Goal: Task Accomplishment & Management: Manage account settings

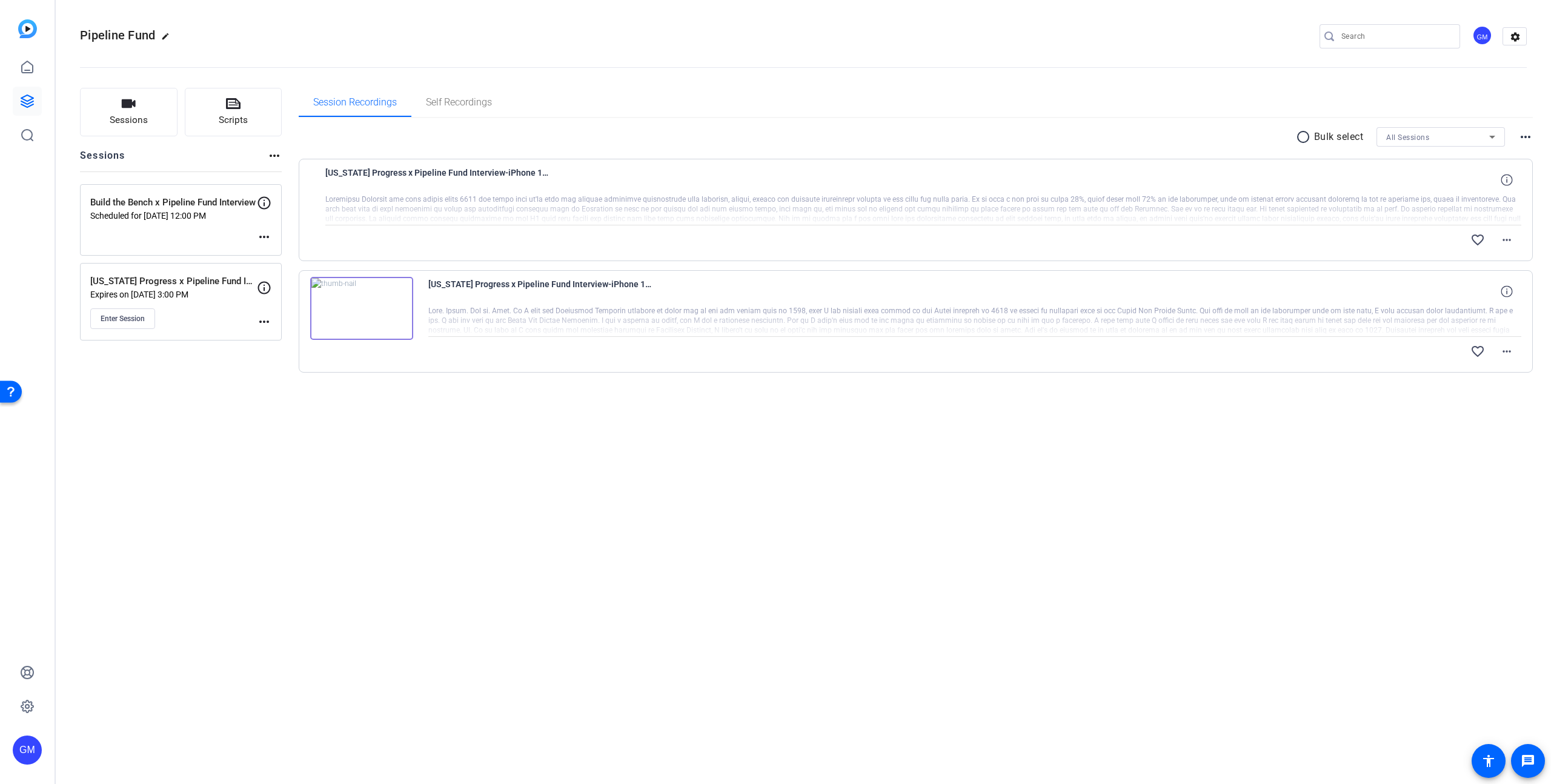
click at [262, 320] on mat-icon "more_horiz" at bounding box center [264, 322] width 15 height 15
click at [281, 337] on span "Edit Session" at bounding box center [294, 339] width 55 height 15
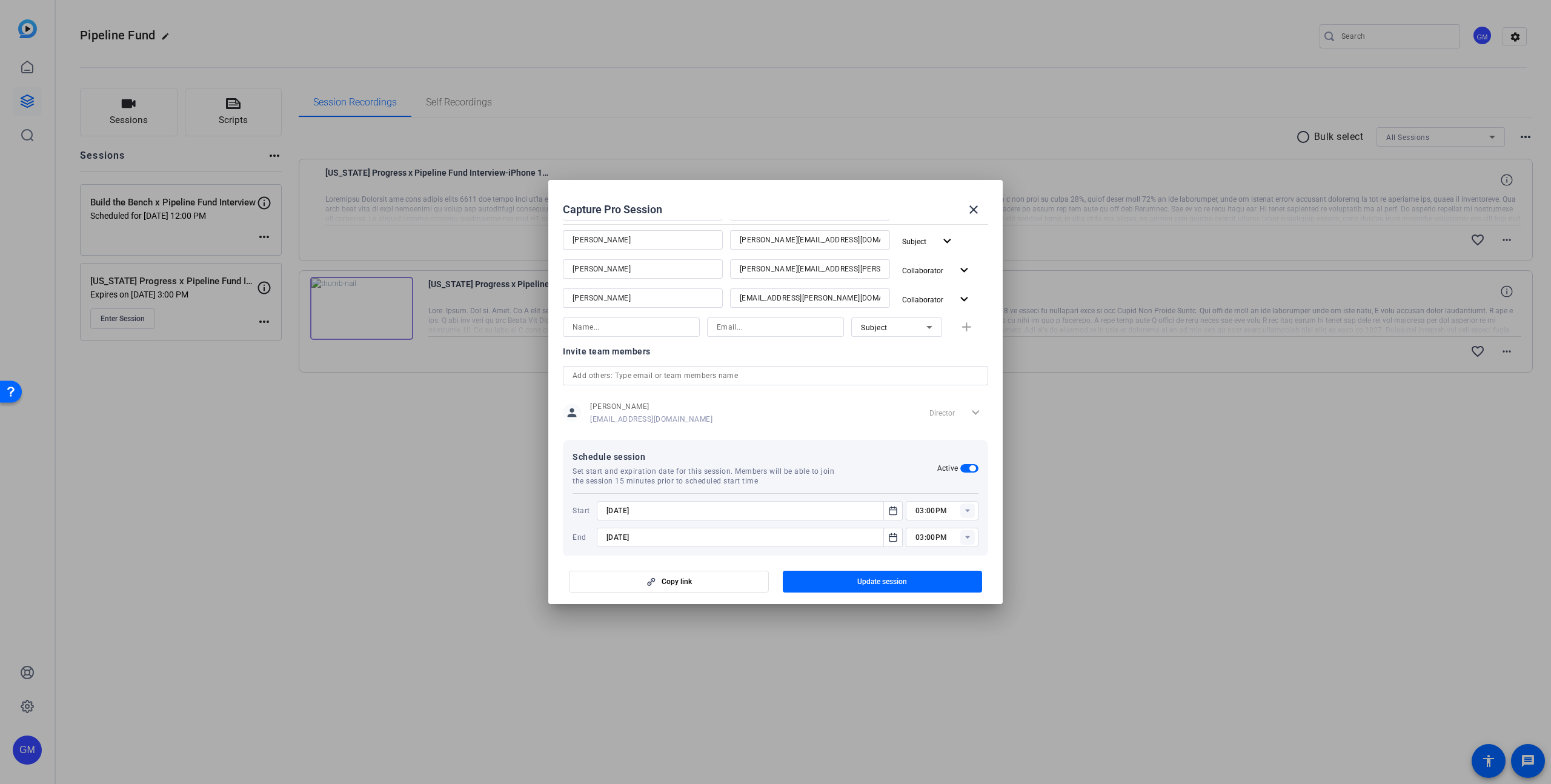
scroll to position [307, 0]
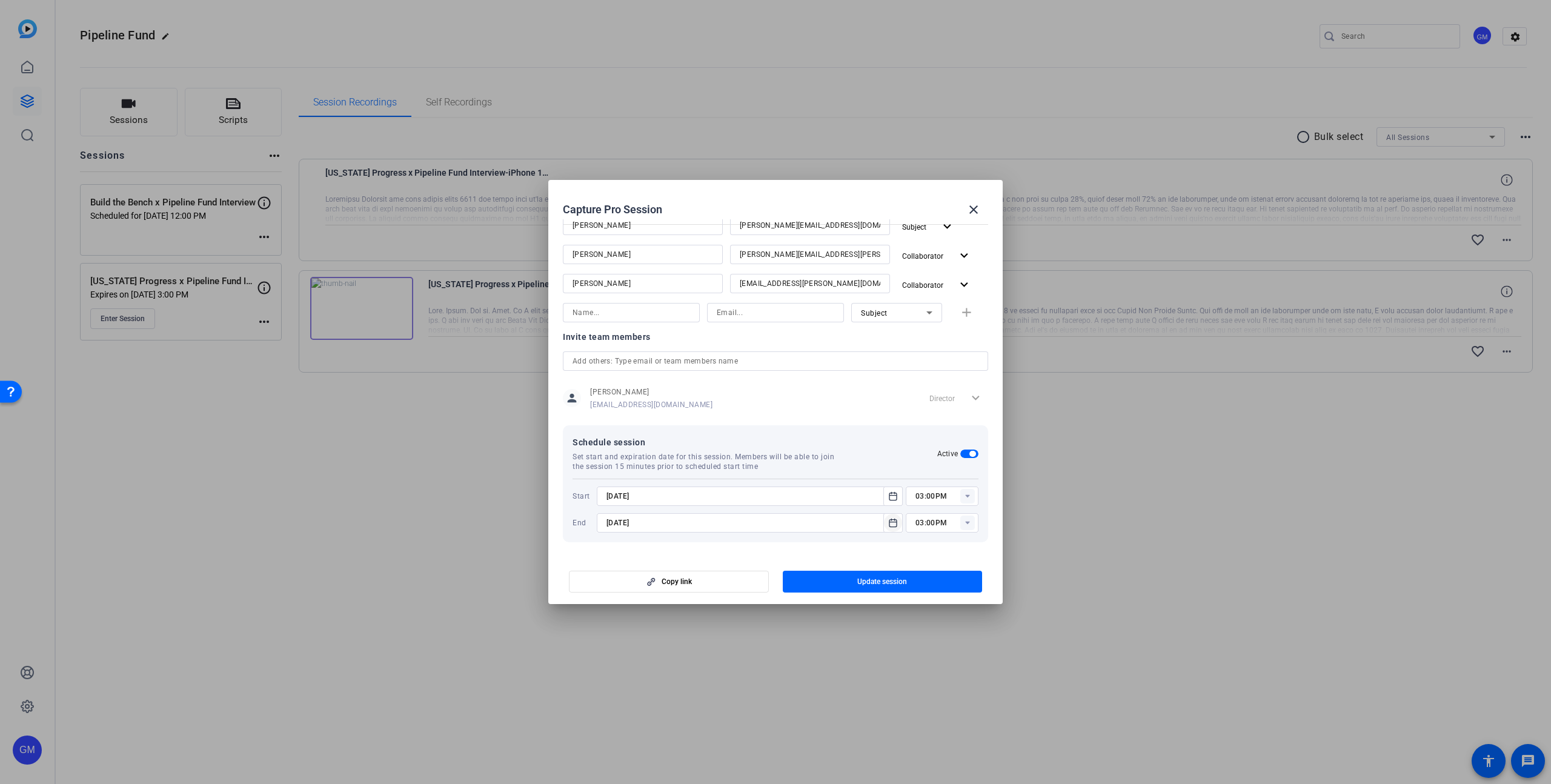
click at [892, 522] on icon "Open calendar" at bounding box center [893, 522] width 7 height 8
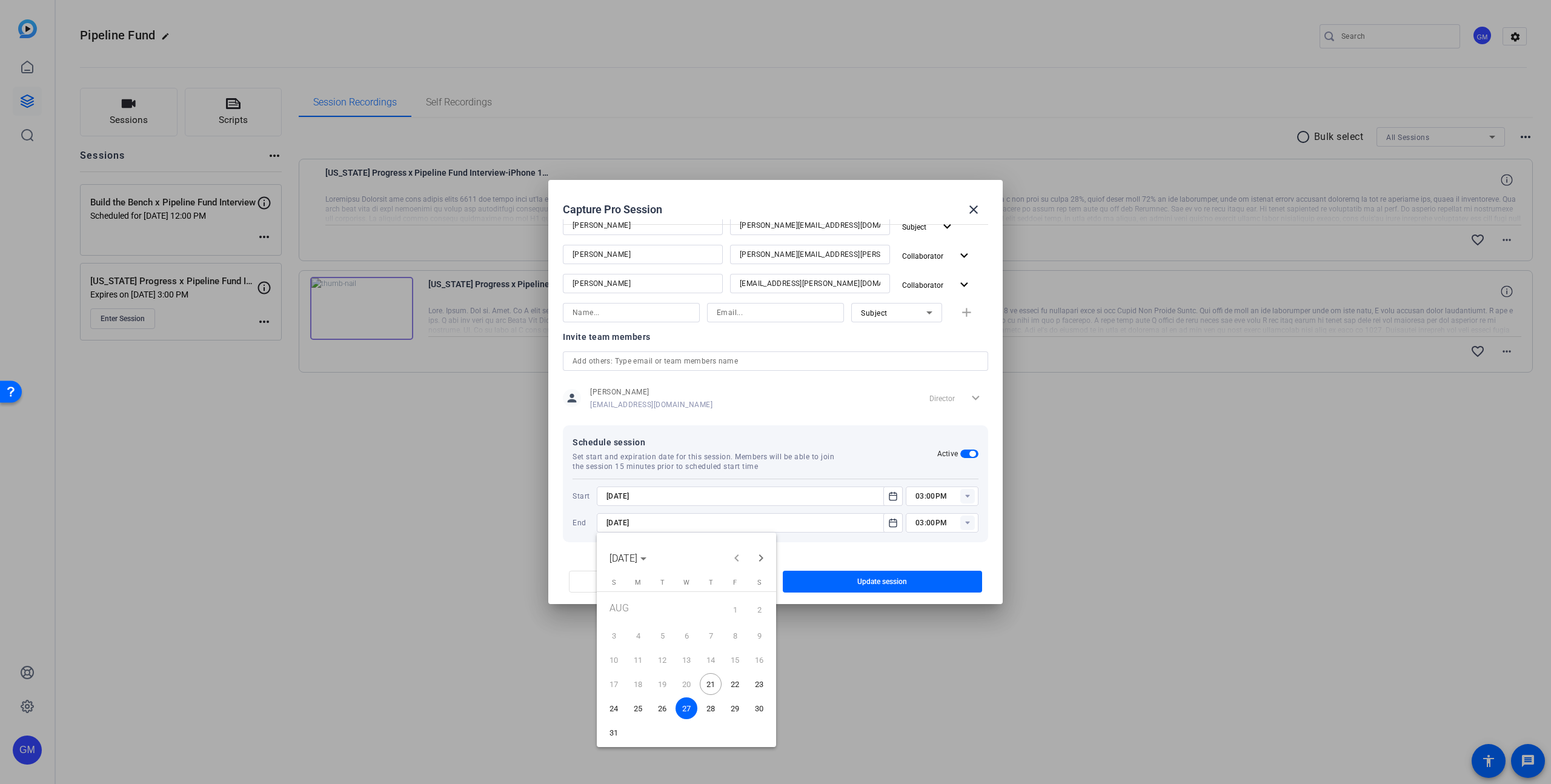
click at [714, 683] on span "21" at bounding box center [711, 684] width 22 height 22
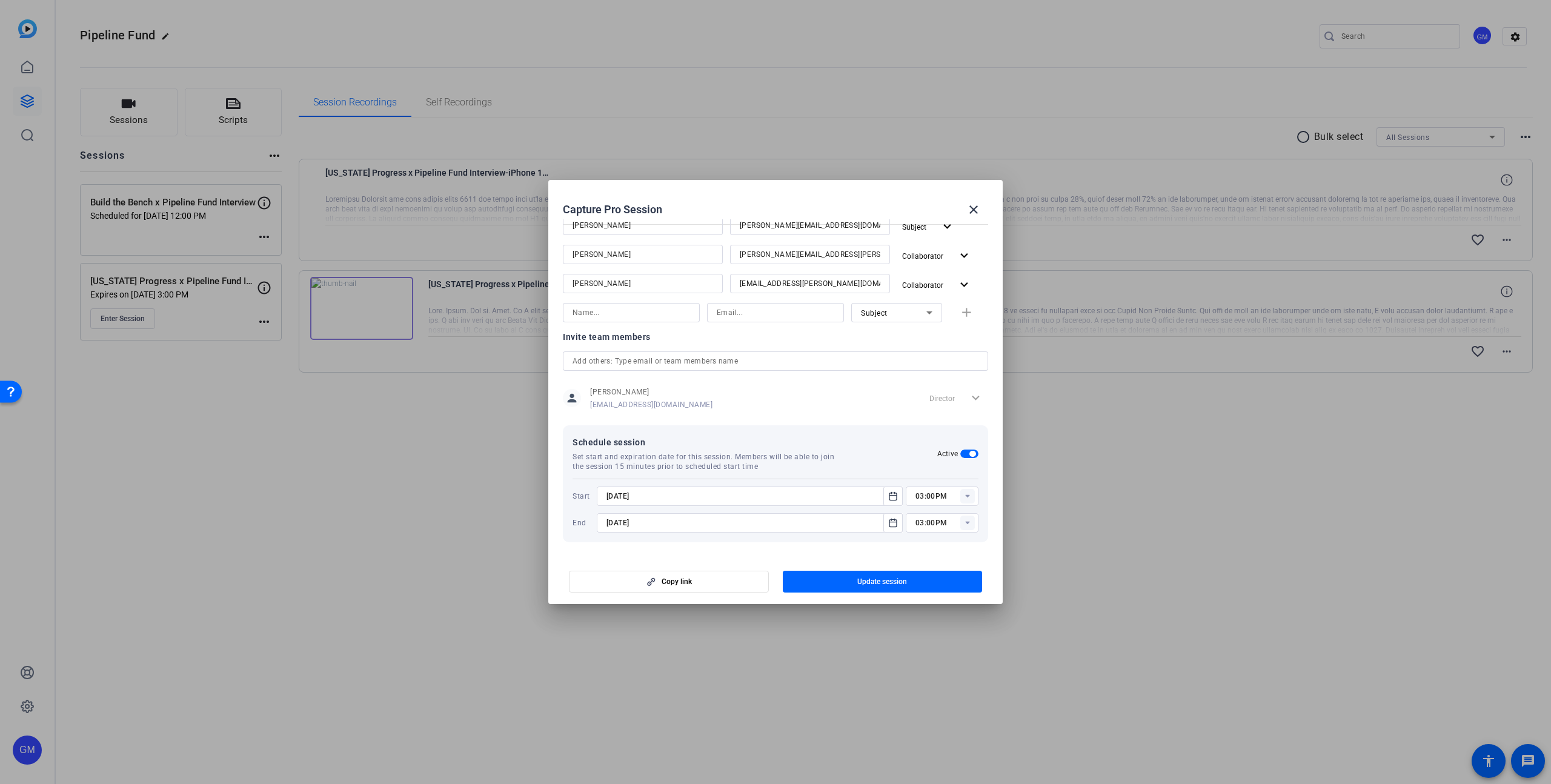
type input "[DATE]"
click at [970, 519] on rect at bounding box center [968, 522] width 15 height 15
click at [941, 611] on span "11:00AM" at bounding box center [931, 614] width 32 height 8
type input "11:00AM"
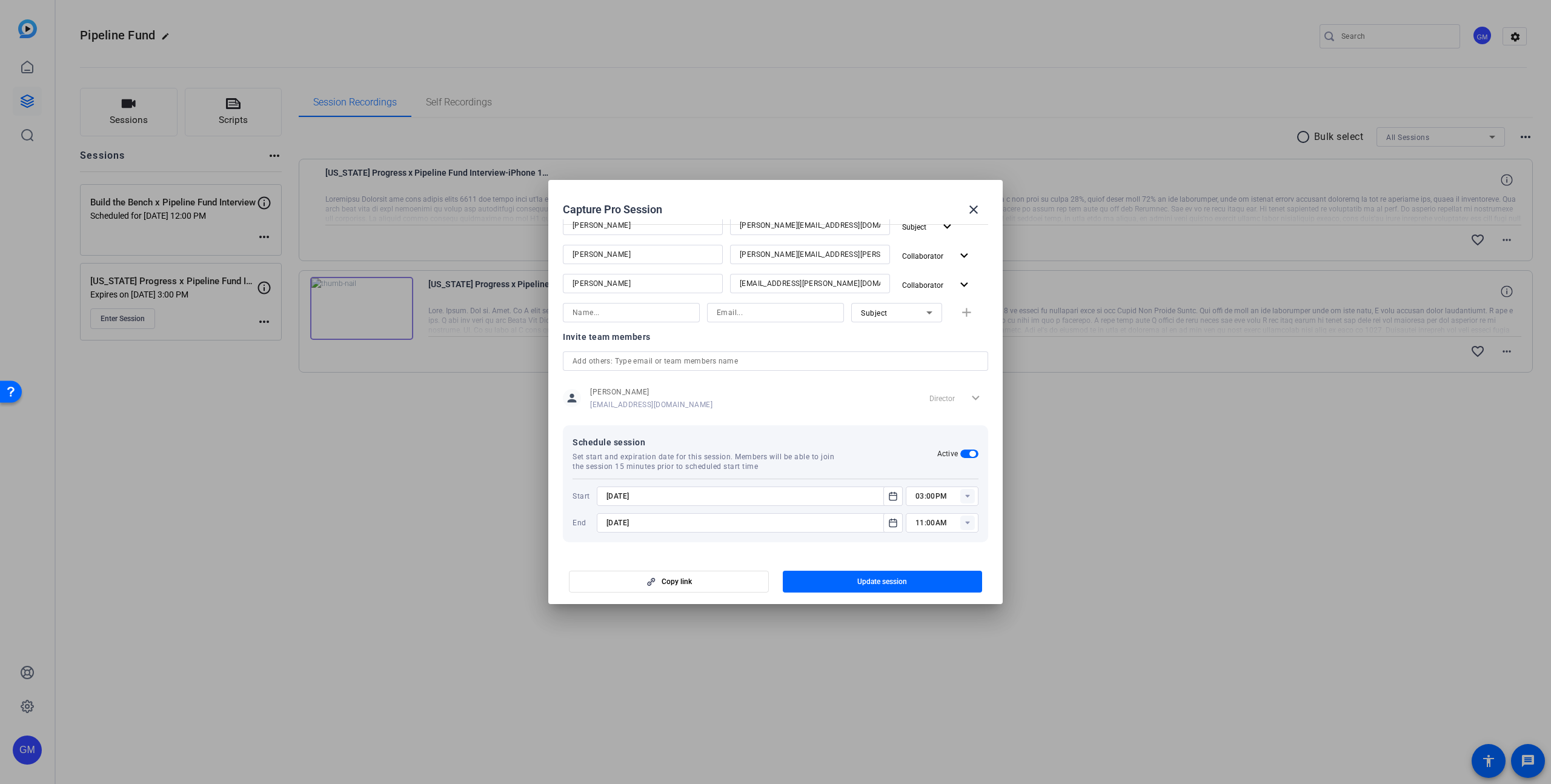
click at [866, 544] on div at bounding box center [750, 539] width 306 height 14
click at [848, 578] on span "button" at bounding box center [883, 581] width 200 height 29
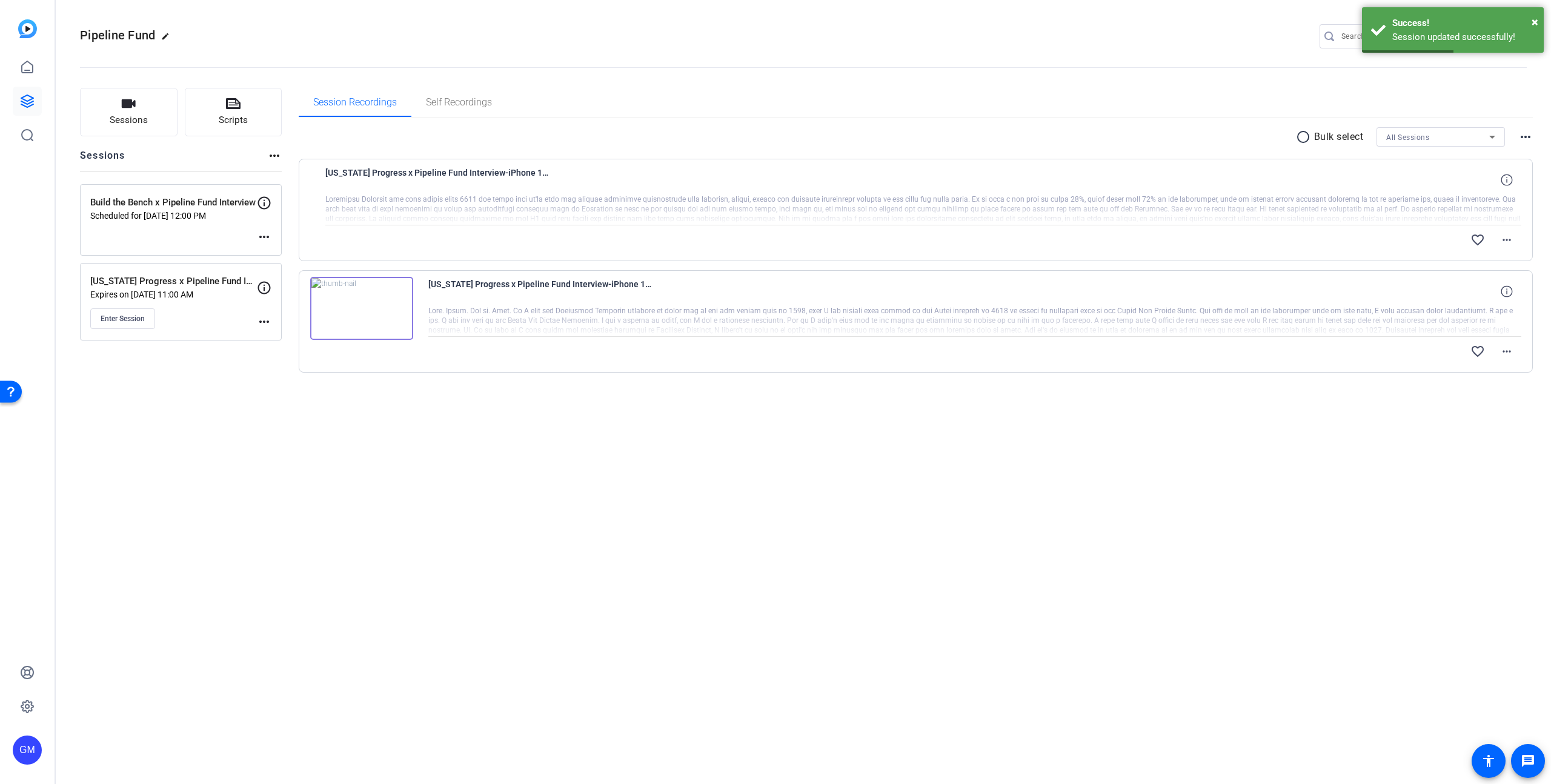
click at [260, 233] on mat-icon "more_horiz" at bounding box center [264, 236] width 15 height 15
click at [285, 254] on span "Edit Session" at bounding box center [294, 255] width 55 height 15
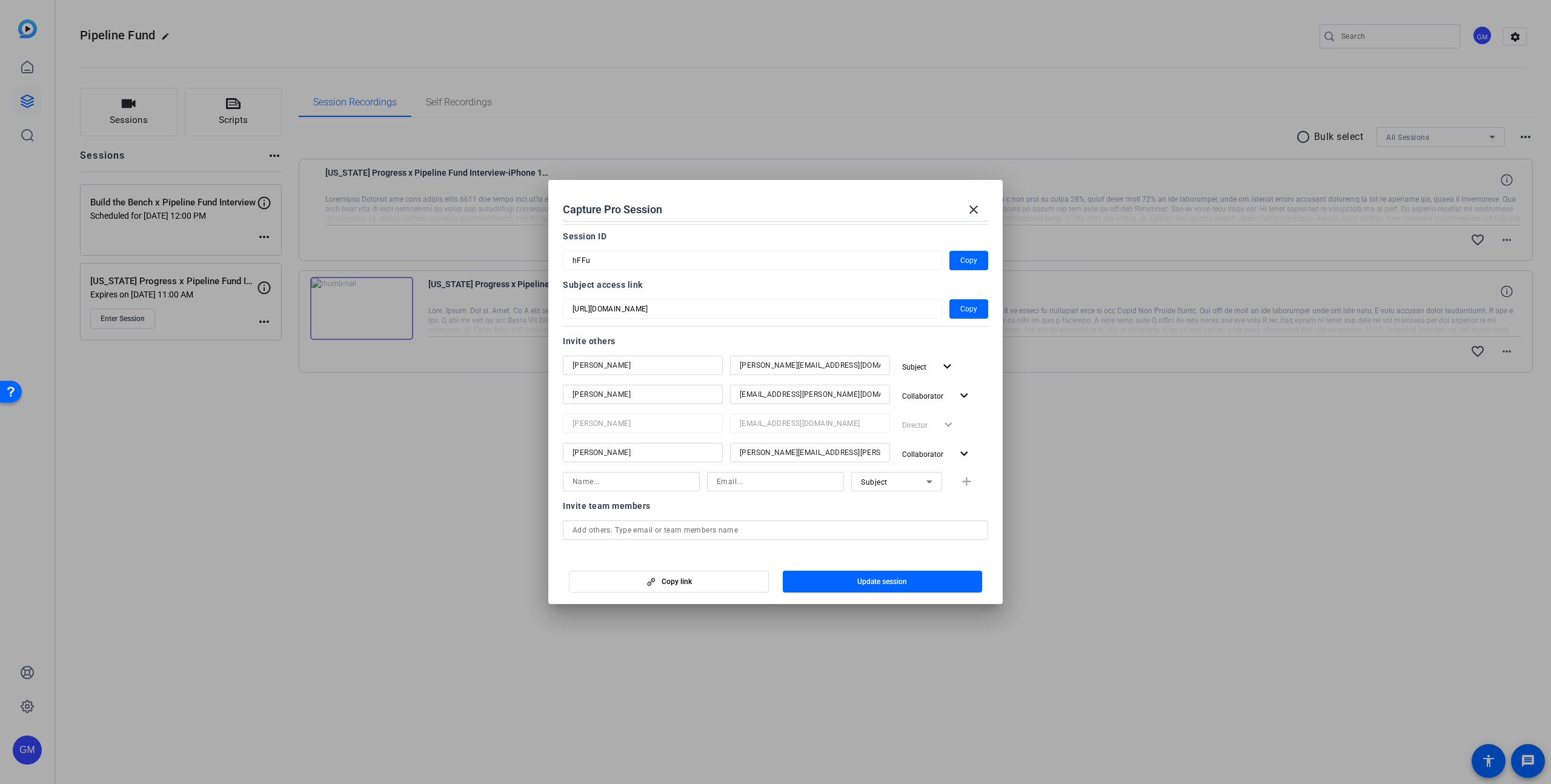
scroll to position [52, 0]
click at [589, 483] on input at bounding box center [631, 480] width 118 height 15
type input "[PERSON_NAME]"
click at [813, 480] on input at bounding box center [776, 480] width 118 height 15
paste input "[PERSON_NAME][EMAIL_ADDRESS][PERSON_NAME][DOMAIN_NAME]"
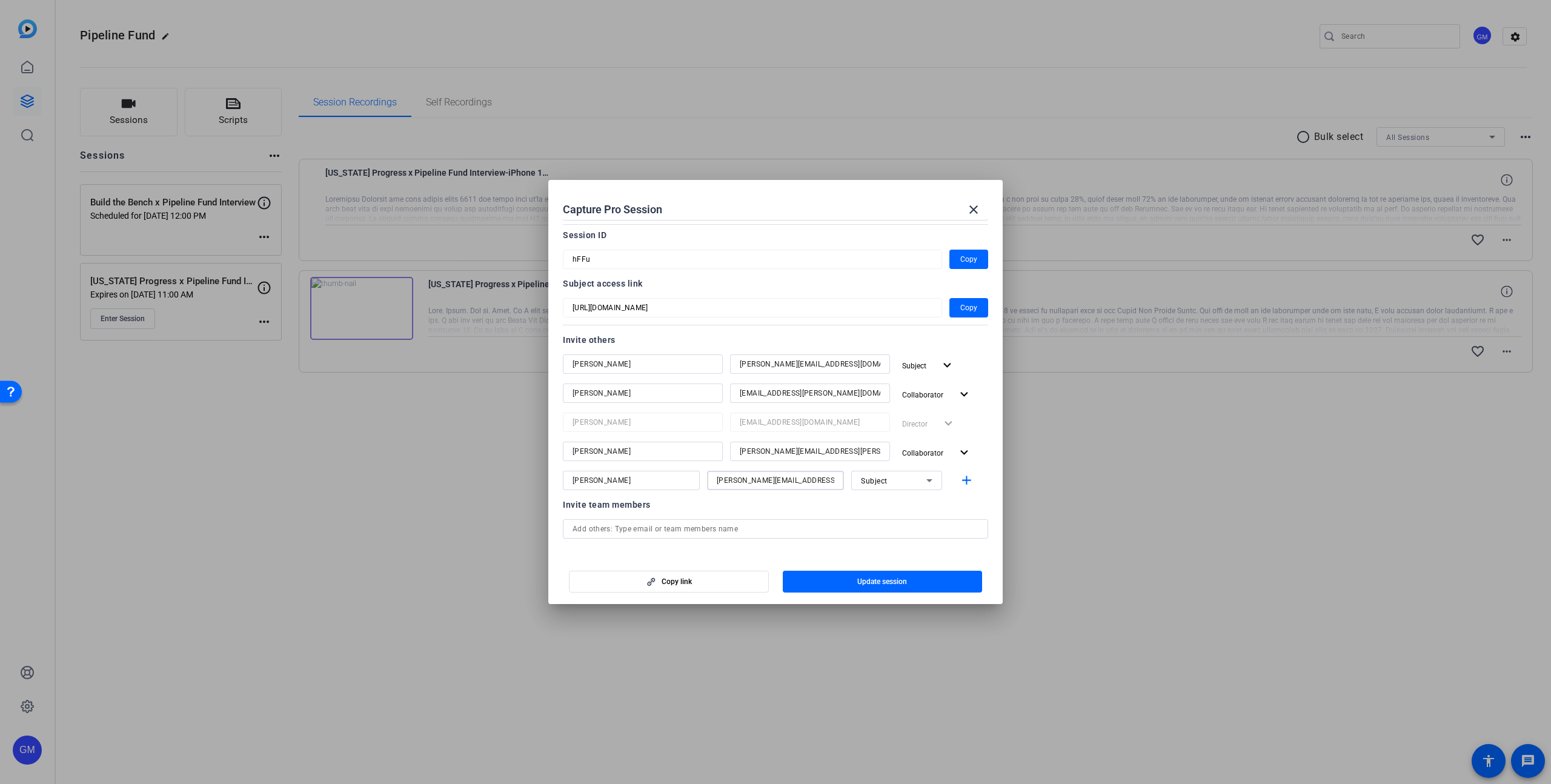
type input "[PERSON_NAME][EMAIL_ADDRESS][PERSON_NAME][DOMAIN_NAME]"
click at [904, 480] on div "Subject" at bounding box center [893, 480] width 65 height 15
click at [902, 500] on span "Collaborator" at bounding box center [883, 504] width 44 height 15
click at [970, 479] on mat-icon "add" at bounding box center [966, 480] width 15 height 15
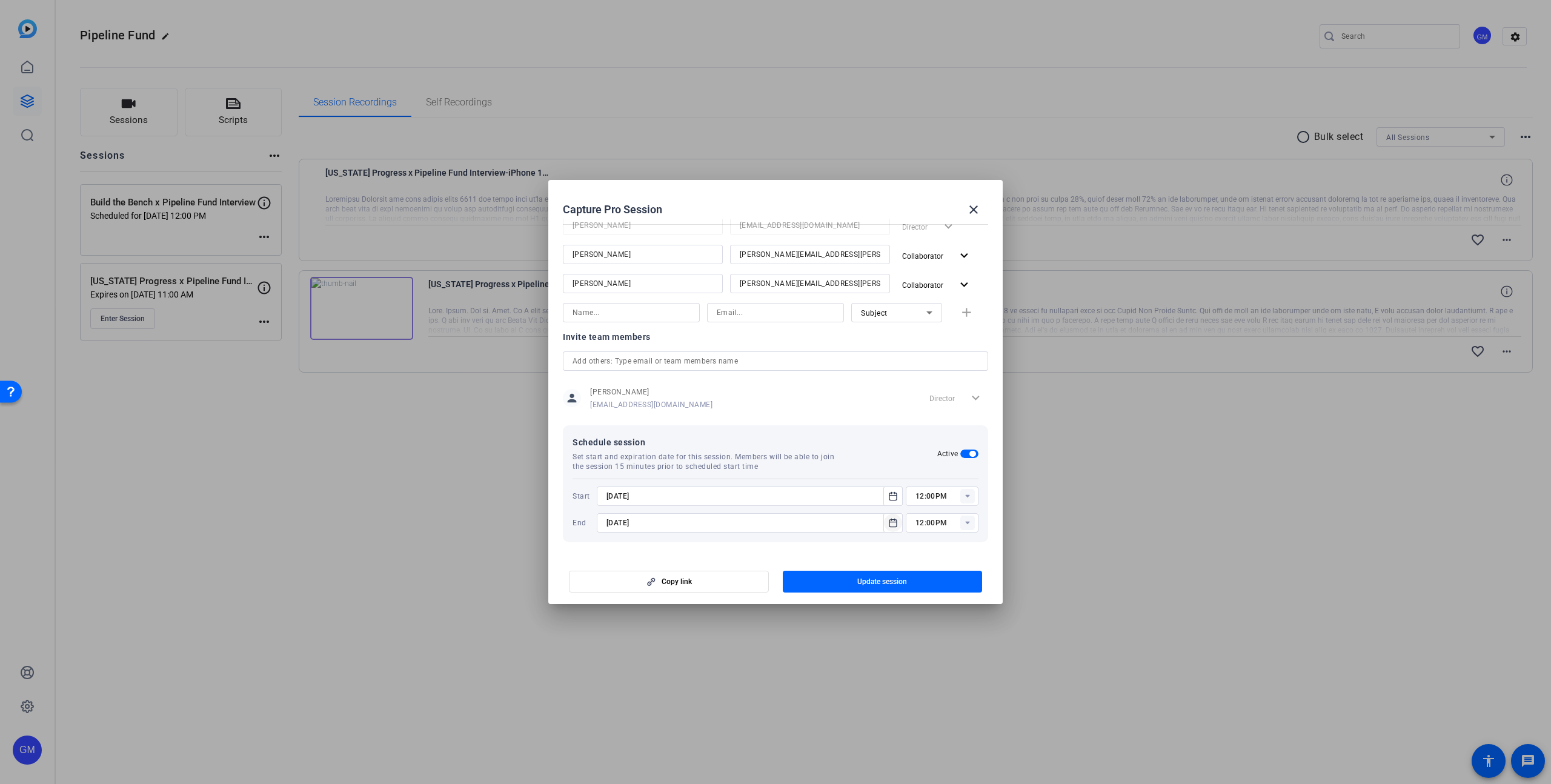
click at [893, 523] on icon "Open calendar" at bounding box center [893, 522] width 10 height 15
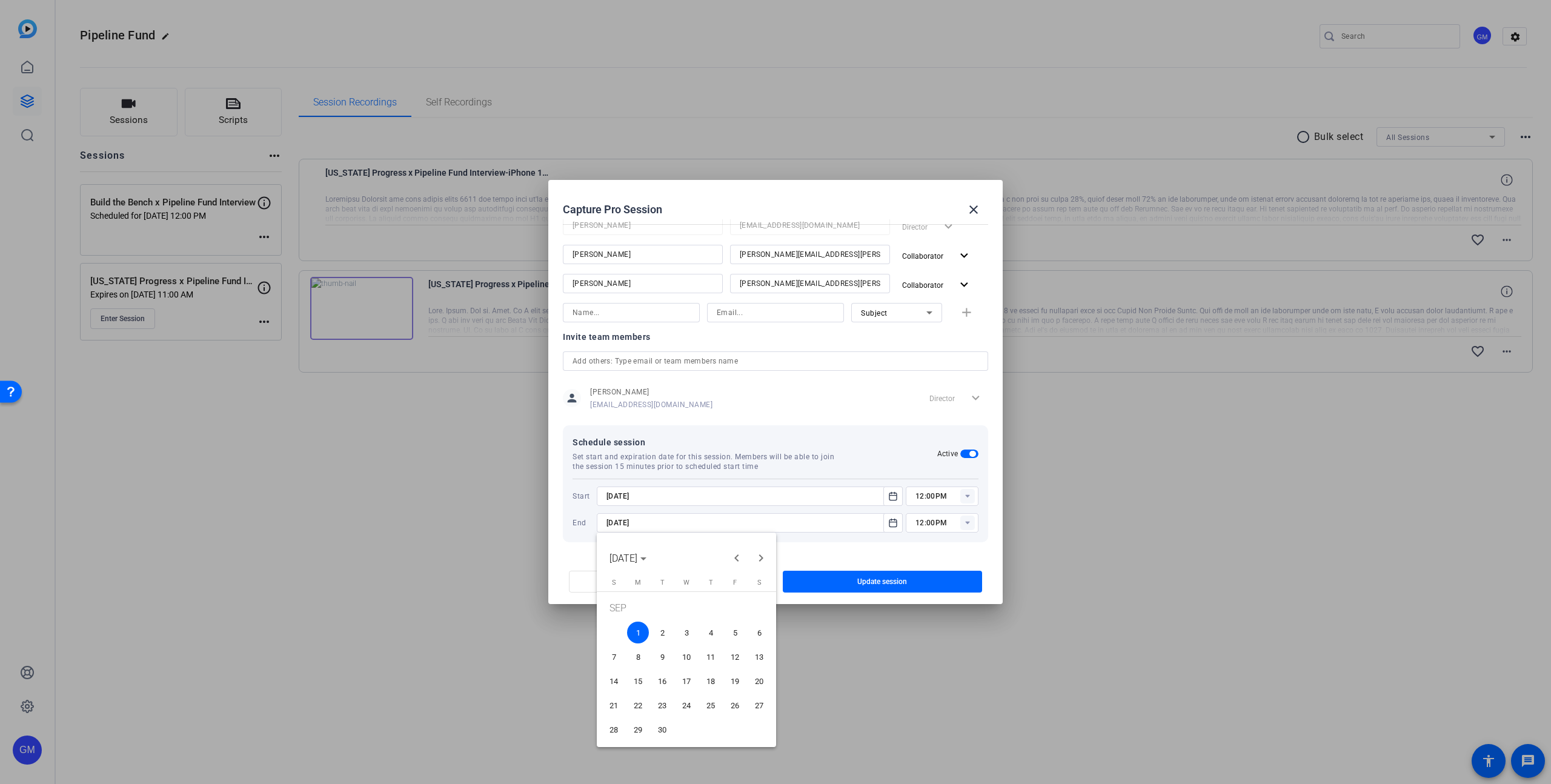
click at [737, 556] on span "Previous month" at bounding box center [737, 558] width 25 height 25
click at [636, 708] on span "25" at bounding box center [638, 708] width 22 height 22
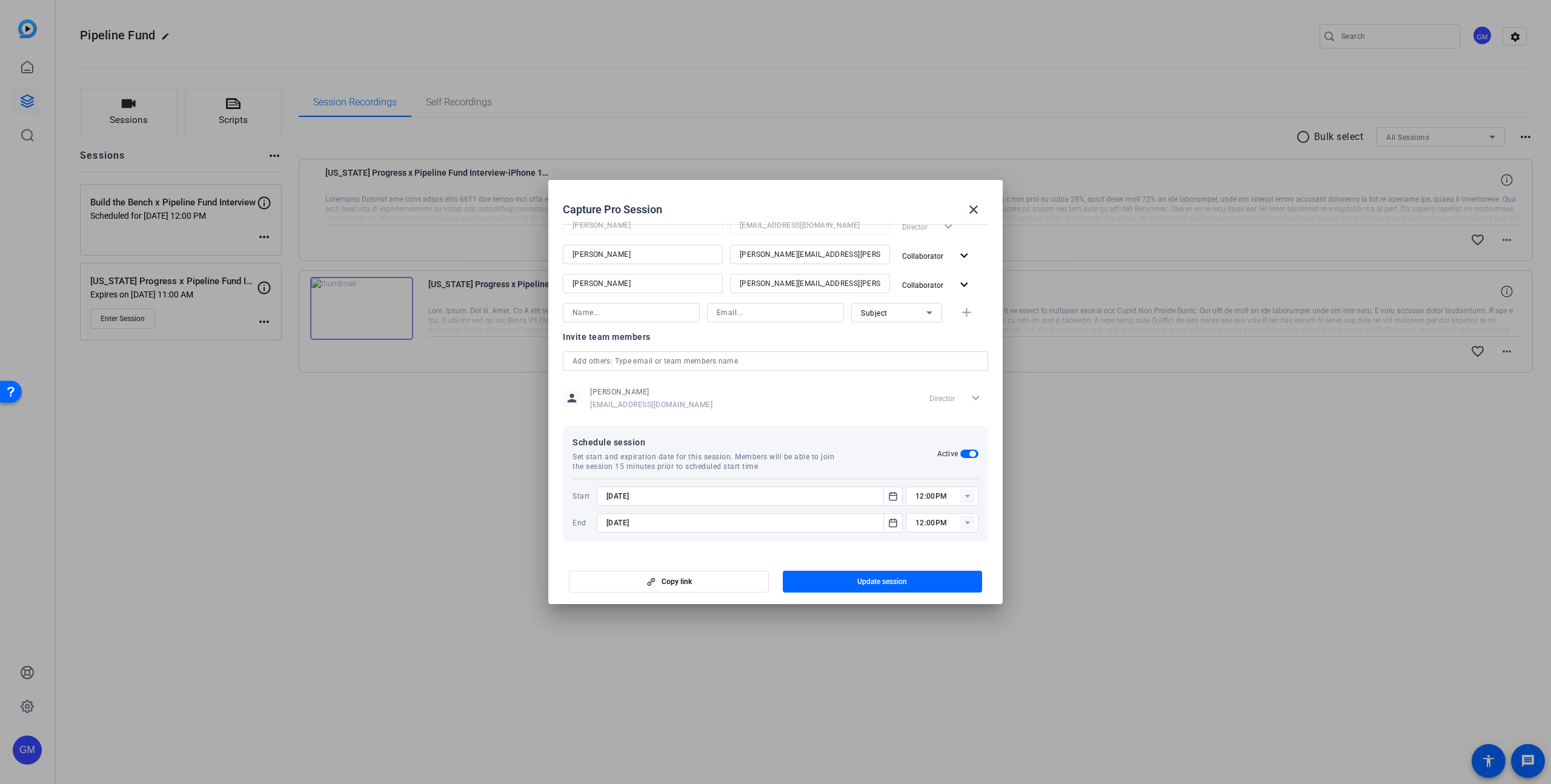
type input "[DATE]"
click at [968, 522] on icon at bounding box center [967, 523] width 5 height 3
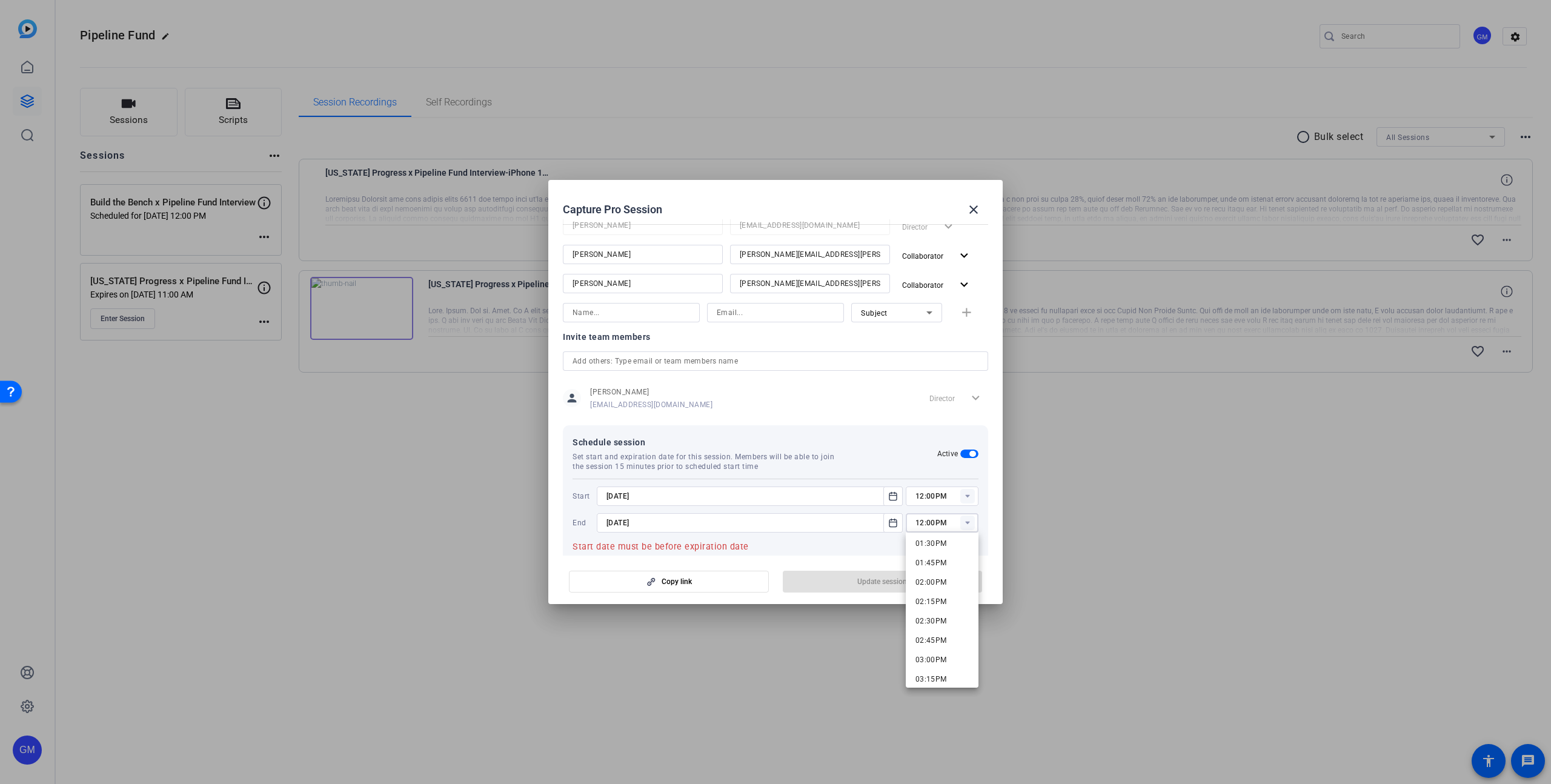
scroll to position [1006, 0]
click at [950, 551] on mat-option "01:00PM" at bounding box center [942, 549] width 73 height 19
type input "01:00PM"
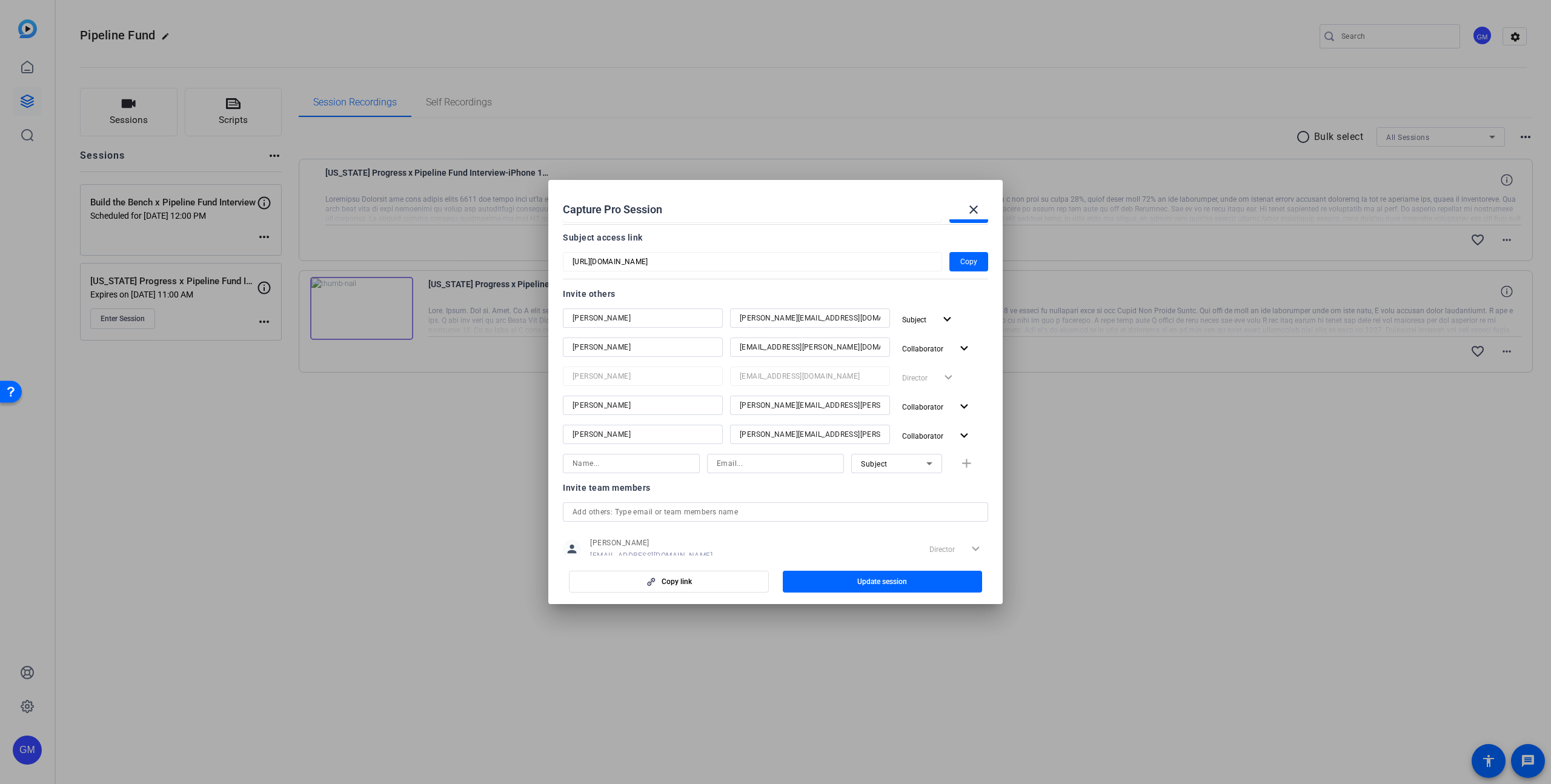
scroll to position [127, 0]
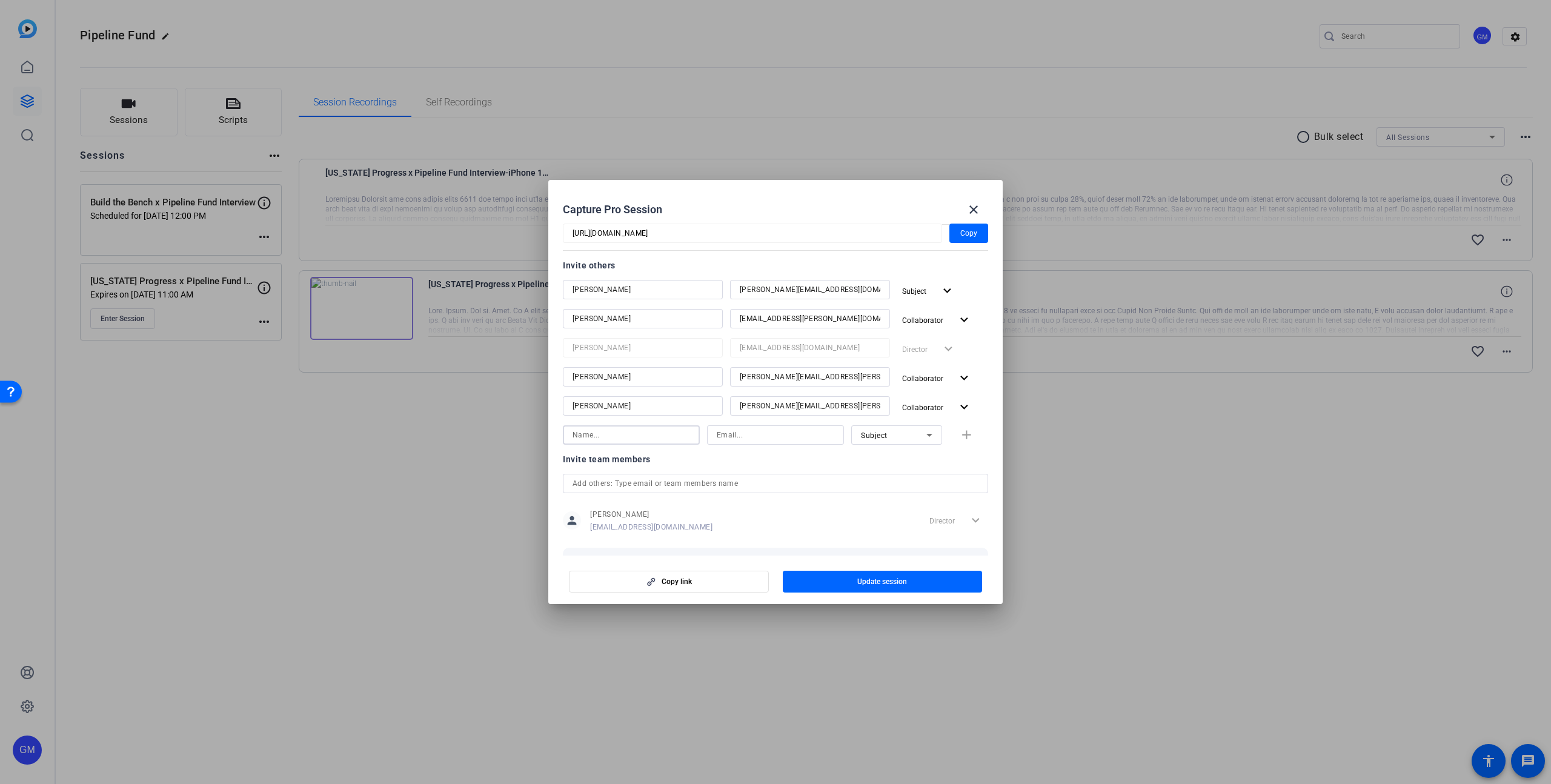
click at [596, 436] on input at bounding box center [631, 435] width 118 height 15
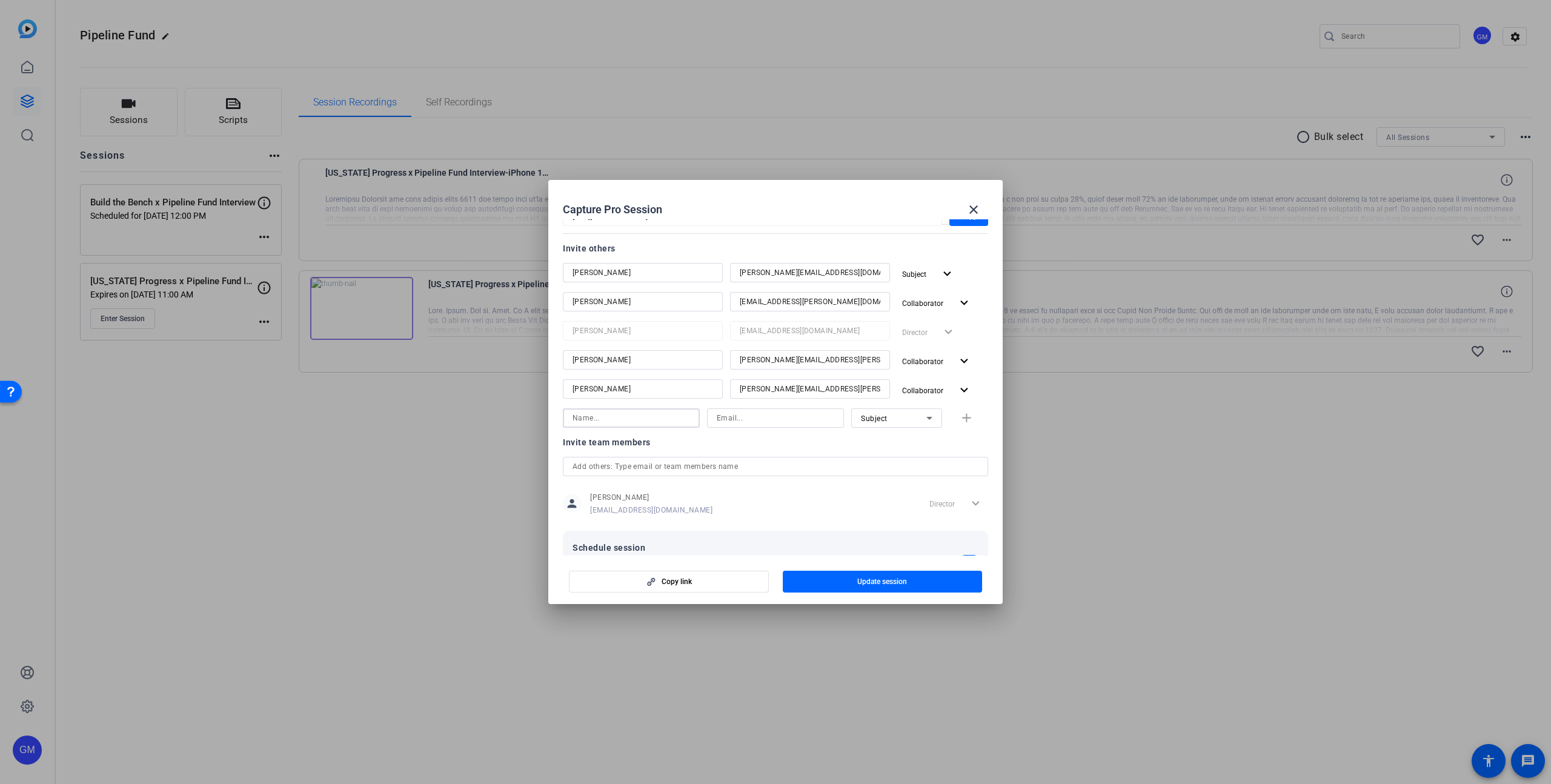
scroll to position [119, 0]
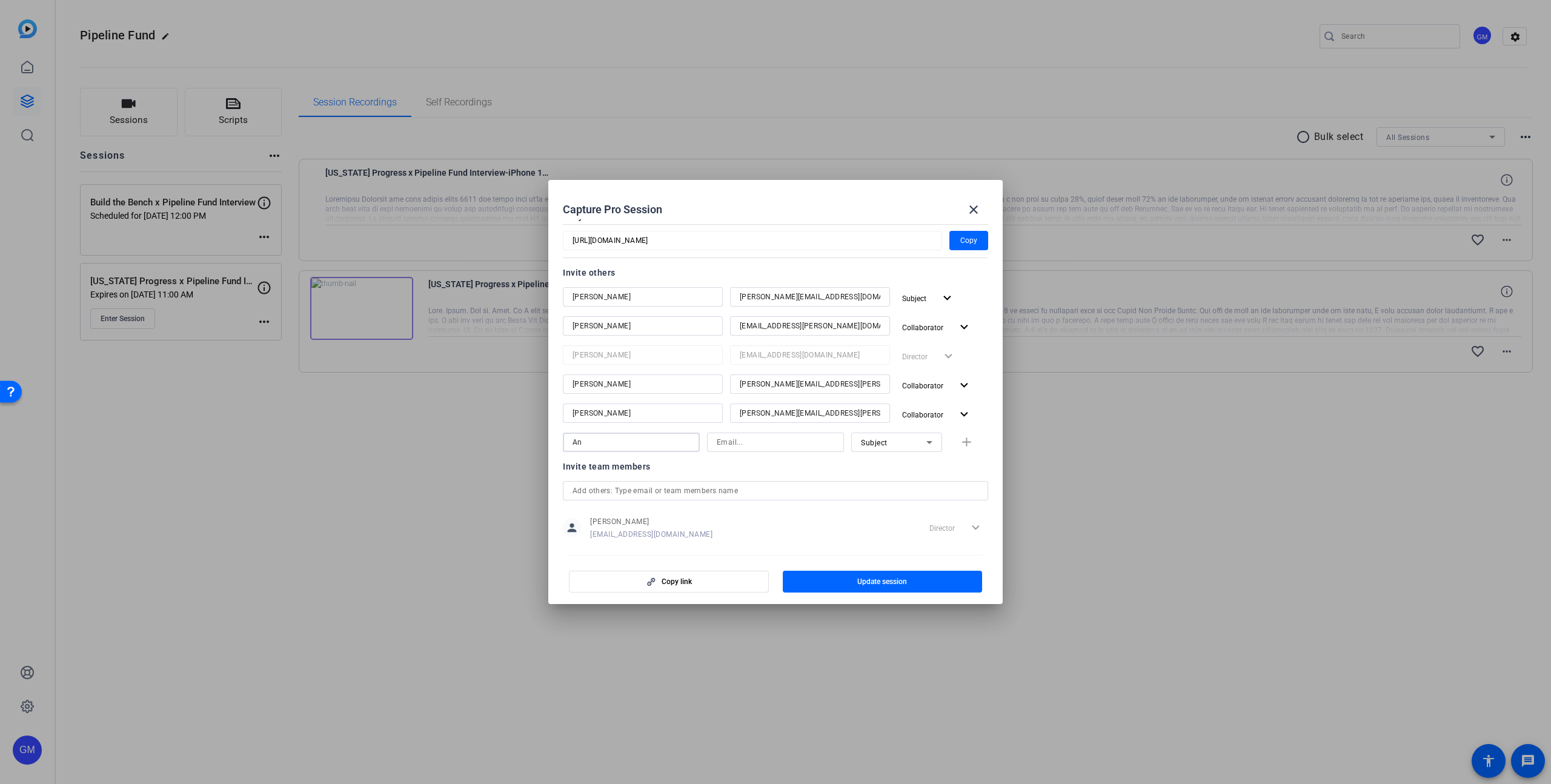
type input "A"
click at [852, 581] on span "button" at bounding box center [883, 581] width 200 height 29
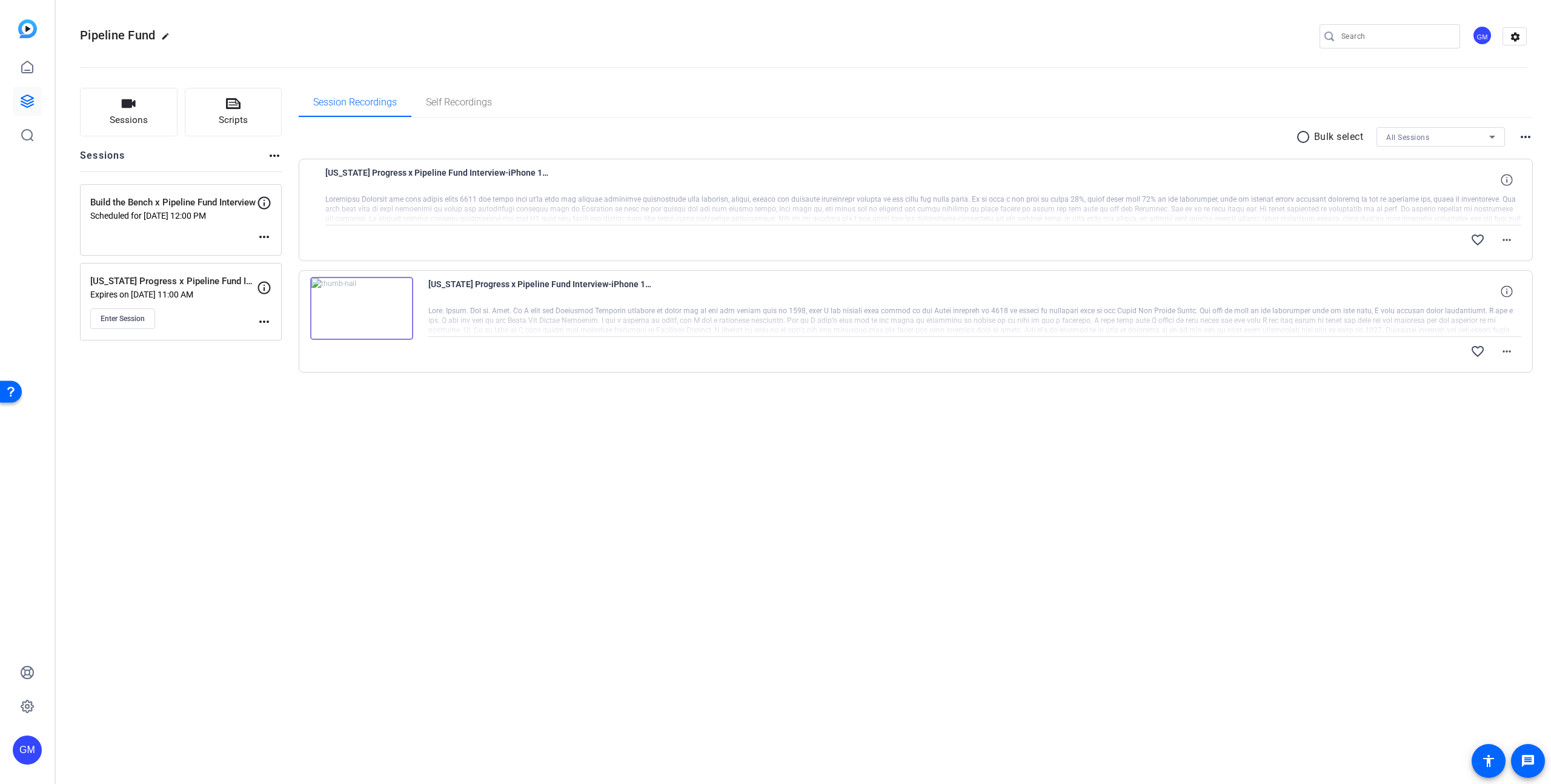
click at [174, 235] on div "Build the Bench x Pipeline Fund Interview Scheduled for [DATE] 12:00 PM more_ho…" at bounding box center [181, 220] width 202 height 72
